Goal: Transaction & Acquisition: Purchase product/service

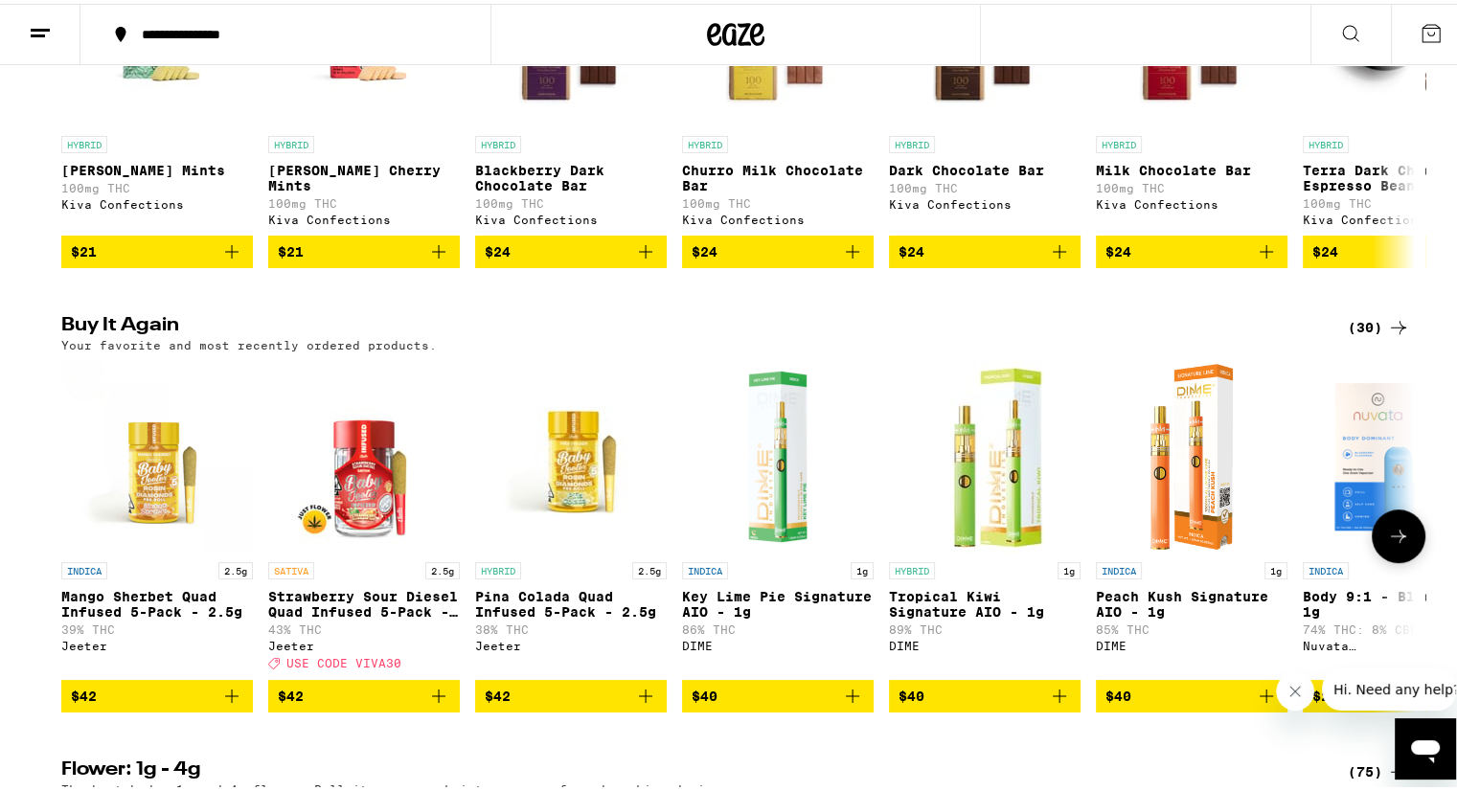
scroll to position [862, 0]
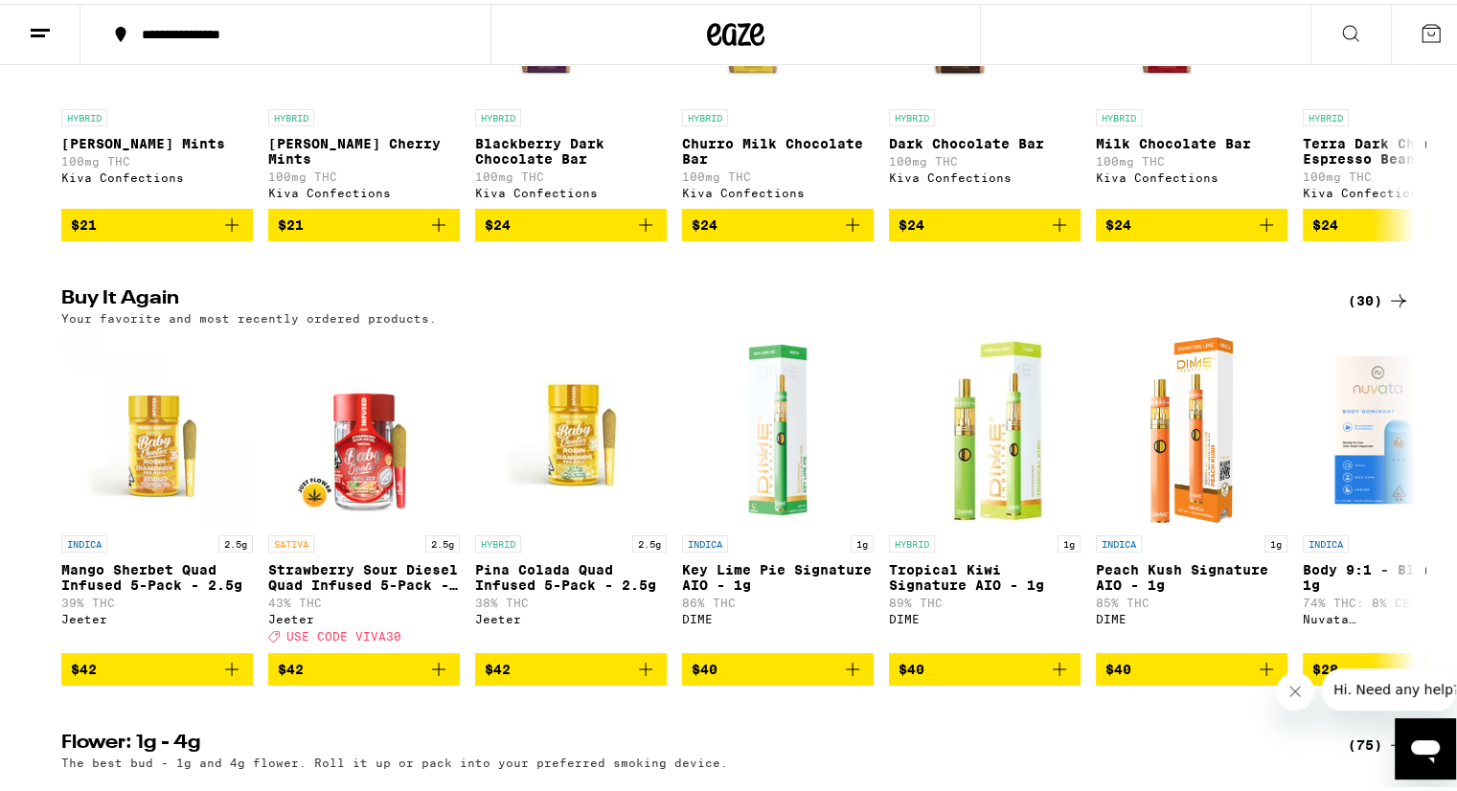
click at [1360, 309] on div "(30)" at bounding box center [1379, 297] width 62 height 23
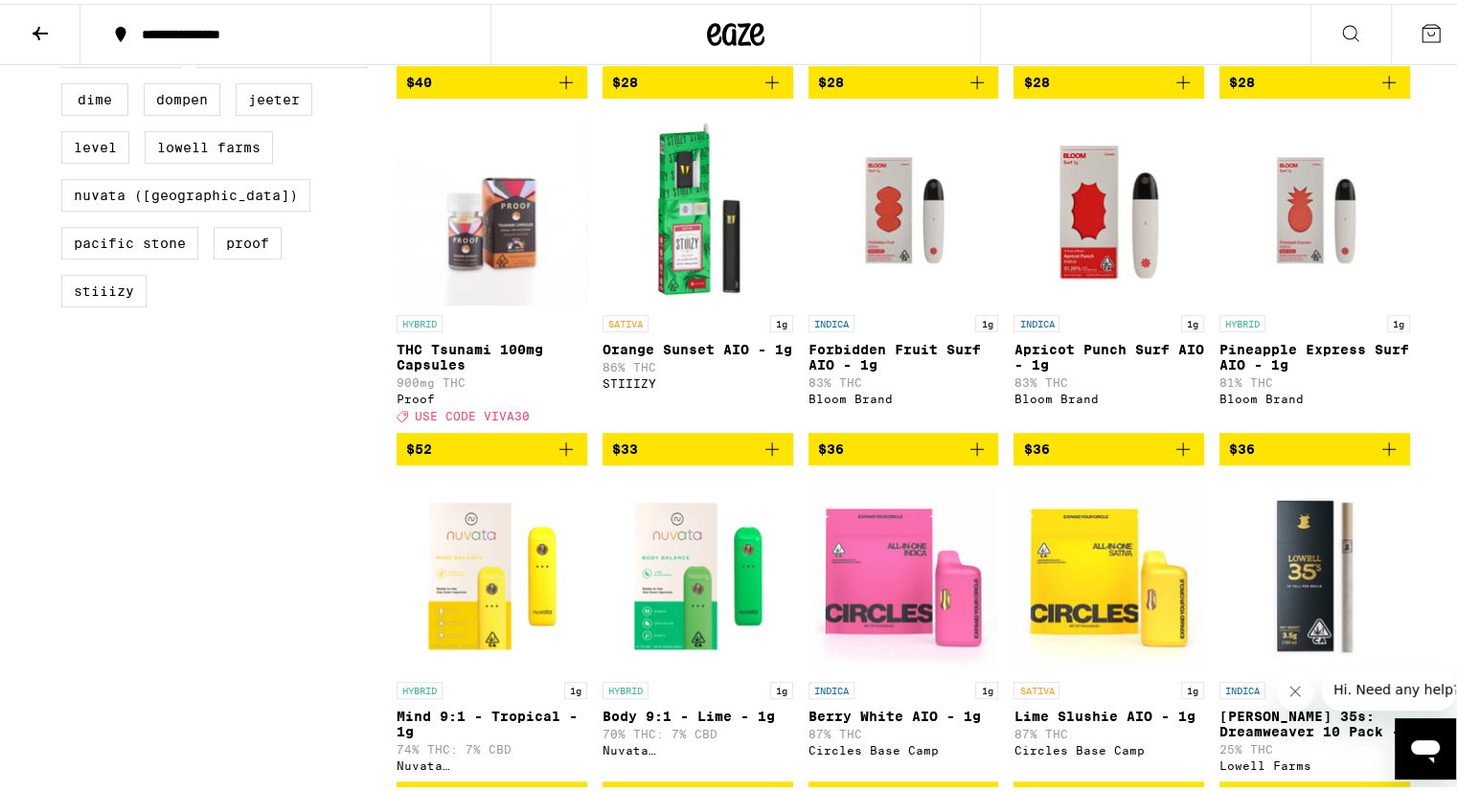
scroll to position [786, 0]
